Goal: Transaction & Acquisition: Purchase product/service

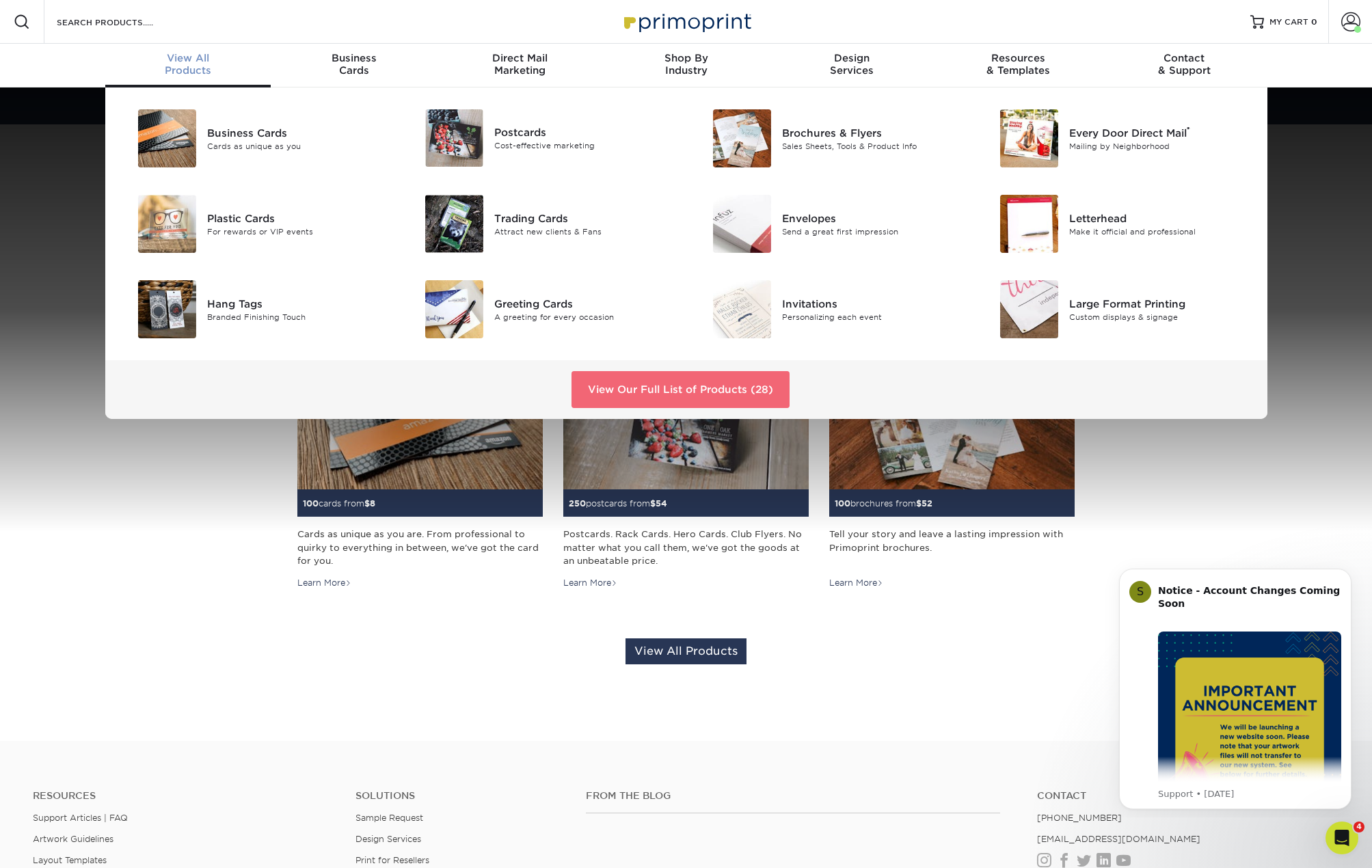
click at [704, 394] on link "View Our Full List of Products (28)" at bounding box center [681, 390] width 218 height 37
